Goal: Browse casually: Explore the website without a specific task or goal

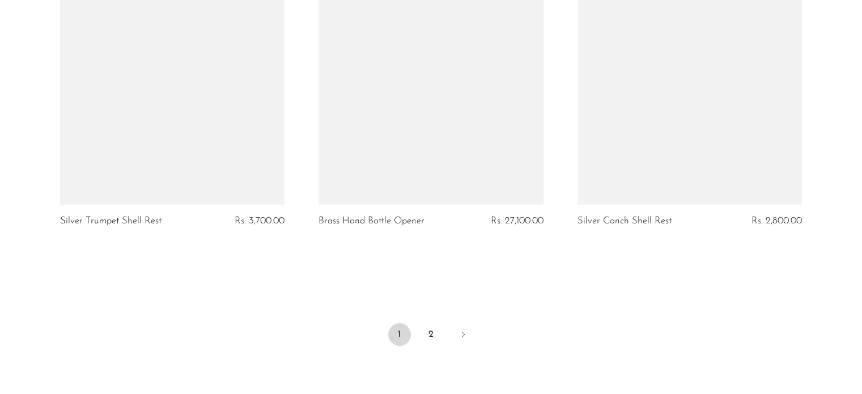
scroll to position [4367, 0]
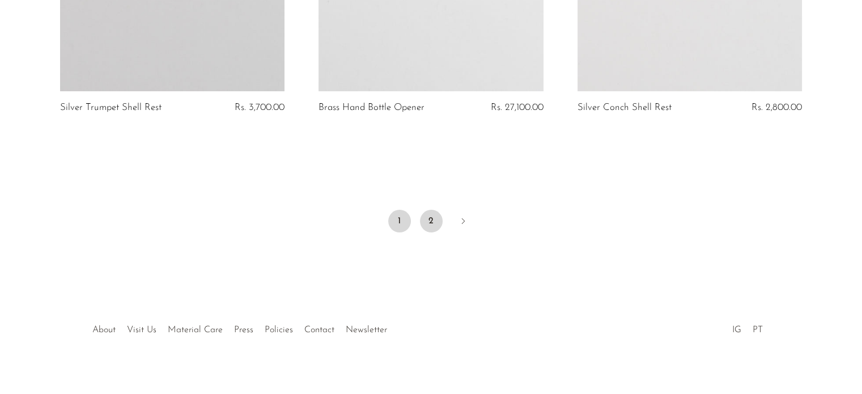
click at [431, 210] on link "2" at bounding box center [431, 221] width 23 height 23
click at [427, 210] on link "2" at bounding box center [431, 221] width 23 height 23
click at [428, 210] on link "2" at bounding box center [431, 221] width 23 height 23
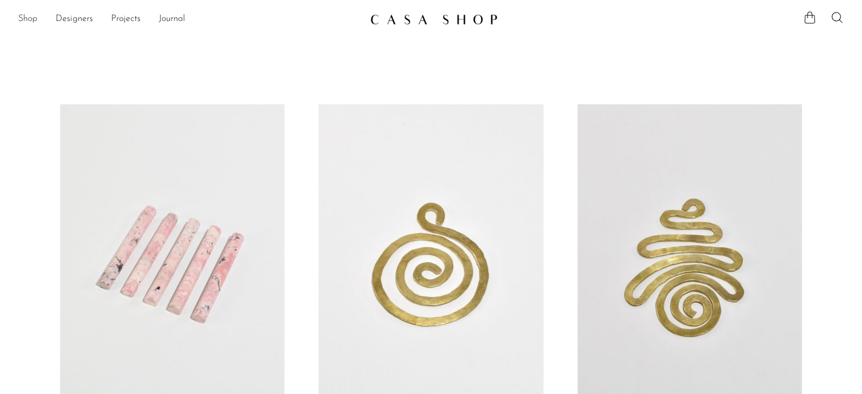
click at [25, 24] on link "Shop" at bounding box center [27, 19] width 19 height 15
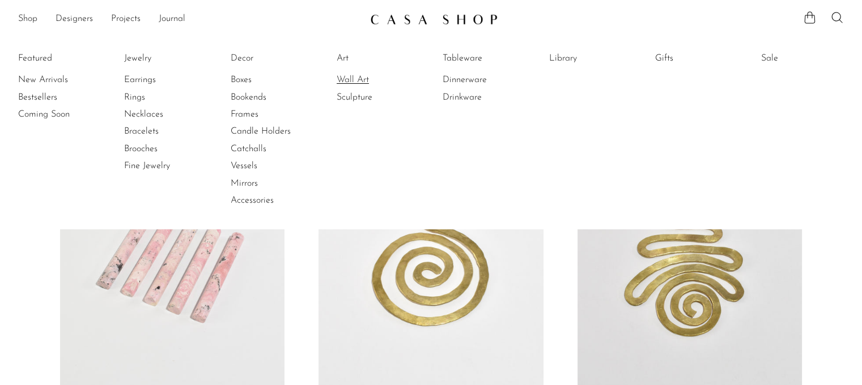
click at [351, 78] on link "Wall Art" at bounding box center [379, 80] width 85 height 12
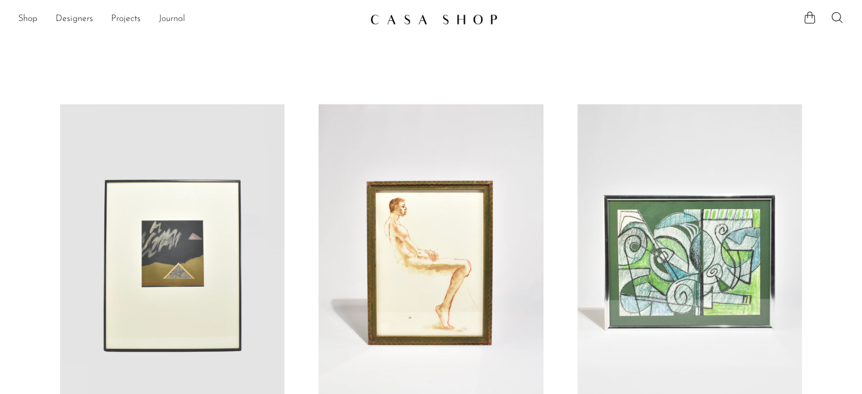
click at [177, 20] on link "Journal" at bounding box center [172, 19] width 27 height 15
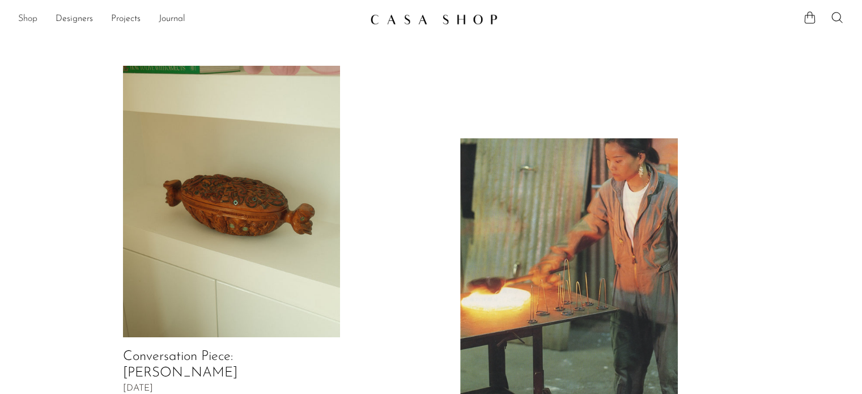
click at [29, 15] on link "Shop" at bounding box center [27, 19] width 19 height 15
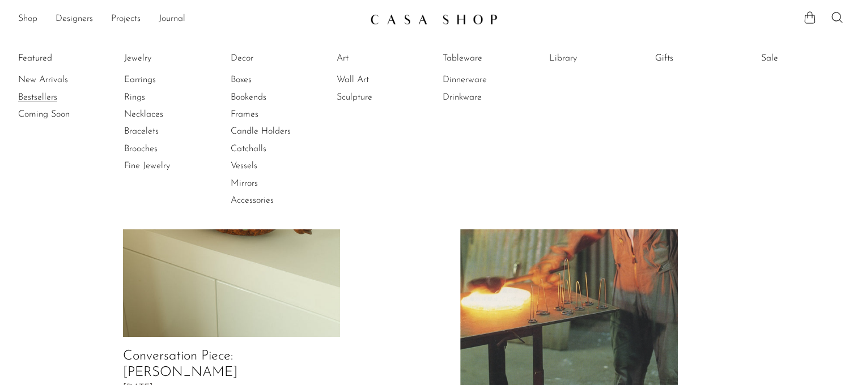
click at [45, 95] on link "Bestsellers" at bounding box center [60, 97] width 85 height 12
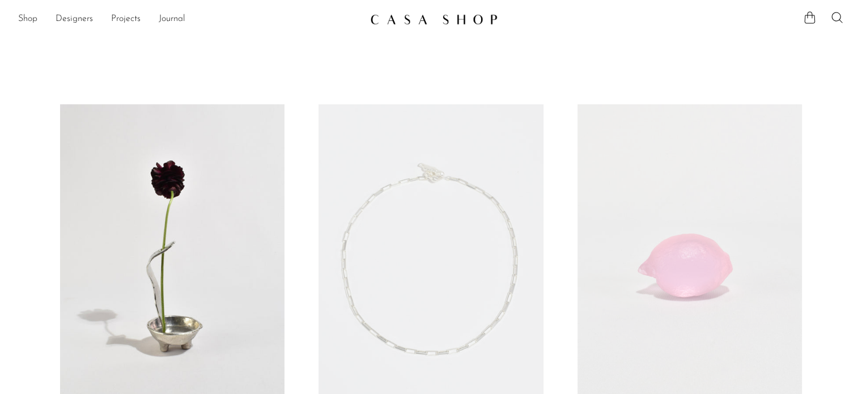
click at [262, 182] on link at bounding box center [172, 261] width 224 height 314
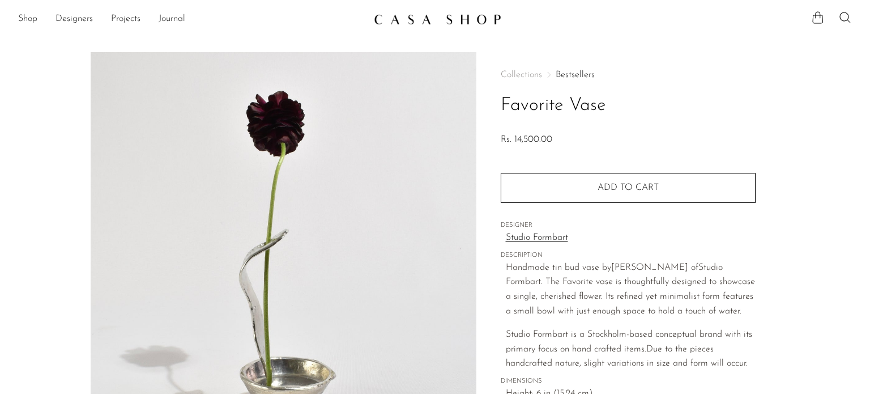
scroll to position [81, 0]
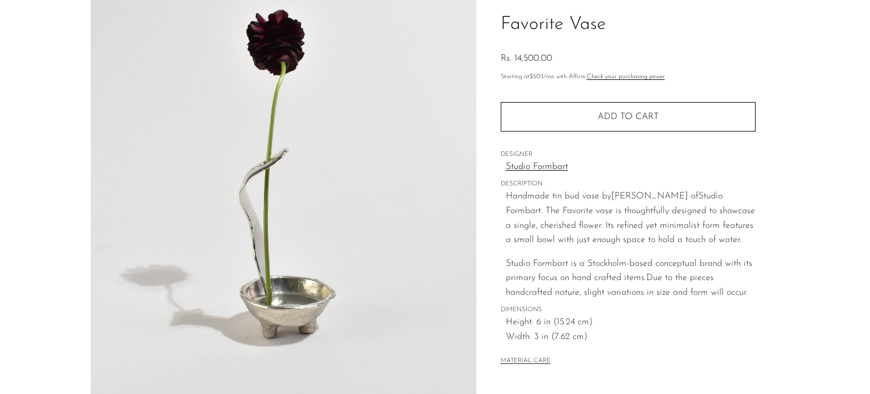
click at [631, 222] on p "Handmade tin bud vase by [PERSON_NAME] of Studio Formbart. The Favorite vase is…" at bounding box center [631, 218] width 250 height 58
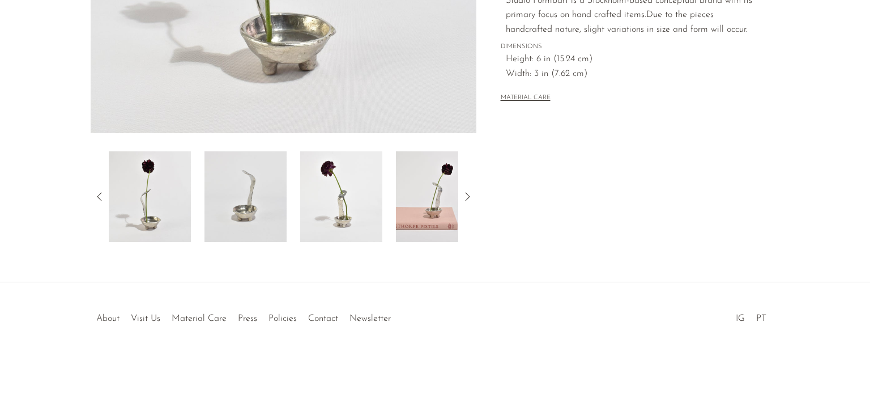
scroll to position [0, 0]
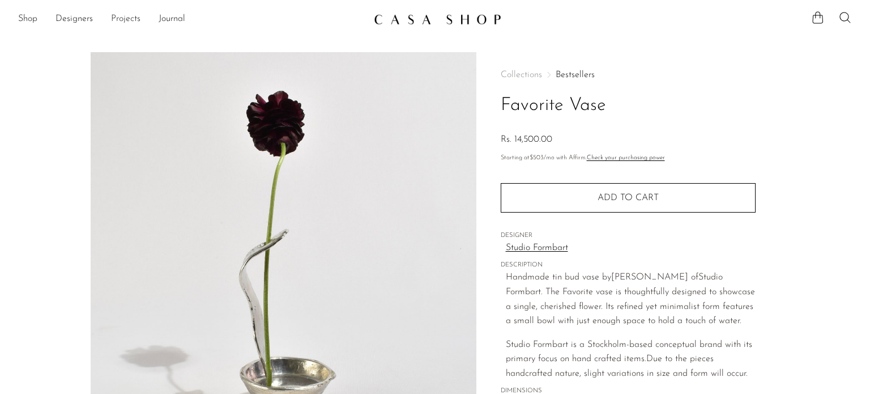
click at [133, 18] on link "Projects" at bounding box center [125, 19] width 29 height 15
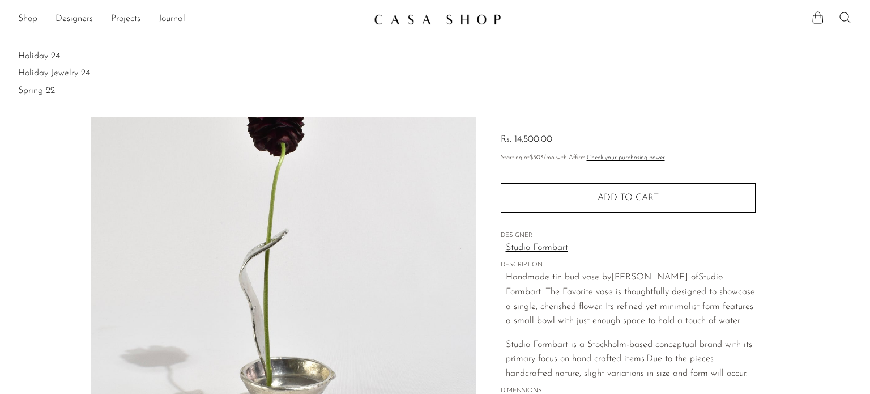
click at [48, 76] on link "Holiday Jewelry 24" at bounding box center [435, 73] width 834 height 12
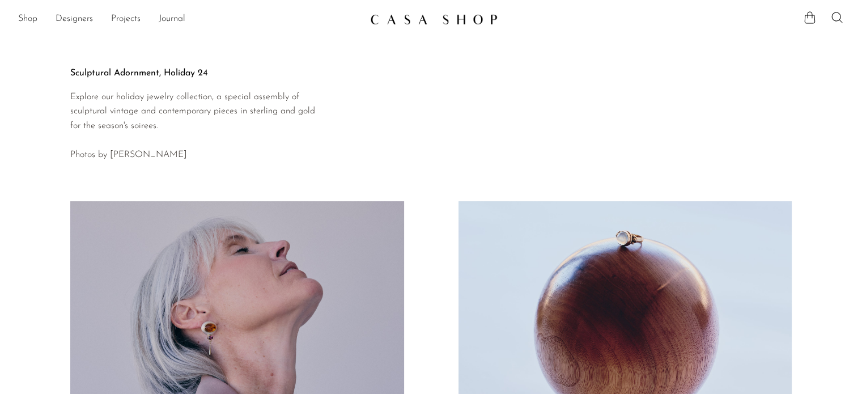
click at [122, 18] on link "Projects" at bounding box center [125, 19] width 29 height 15
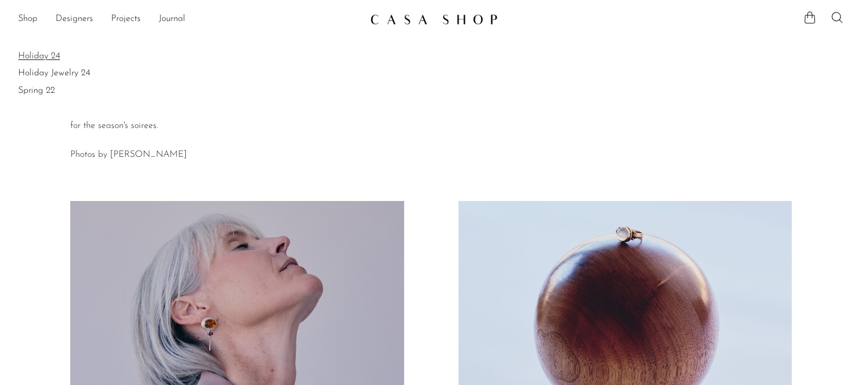
click at [57, 60] on link "Holiday 24" at bounding box center [430, 56] width 825 height 12
